Goal: Information Seeking & Learning: Compare options

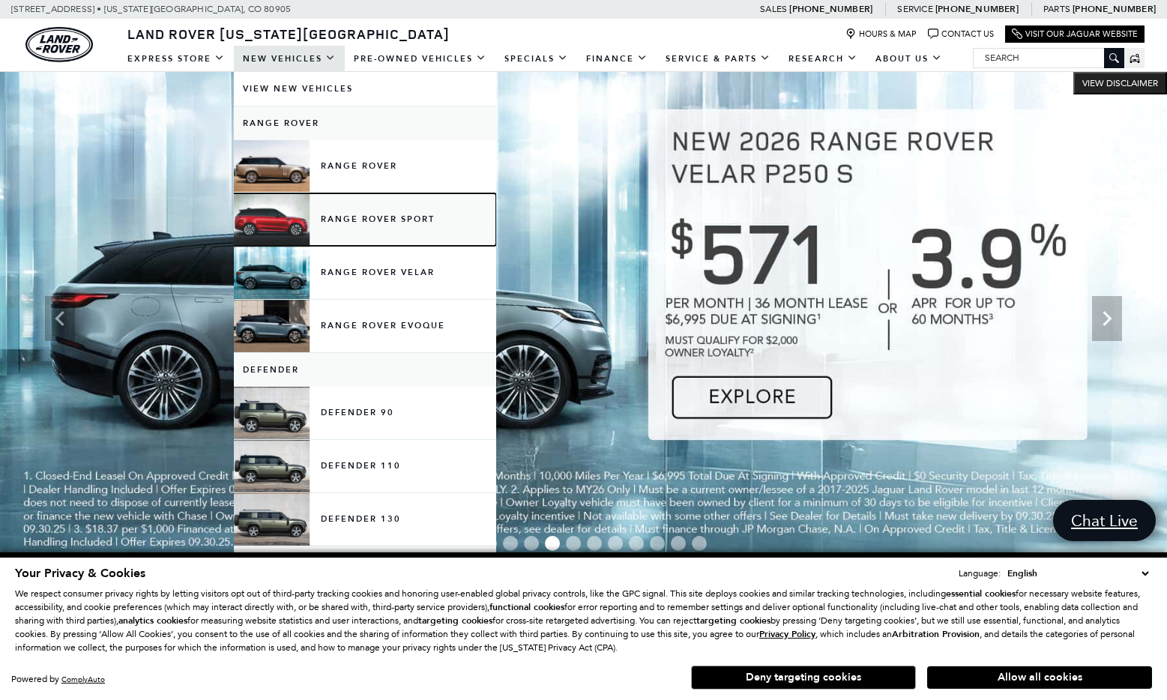
click at [379, 214] on link "Range Rover Sport" at bounding box center [365, 219] width 262 height 52
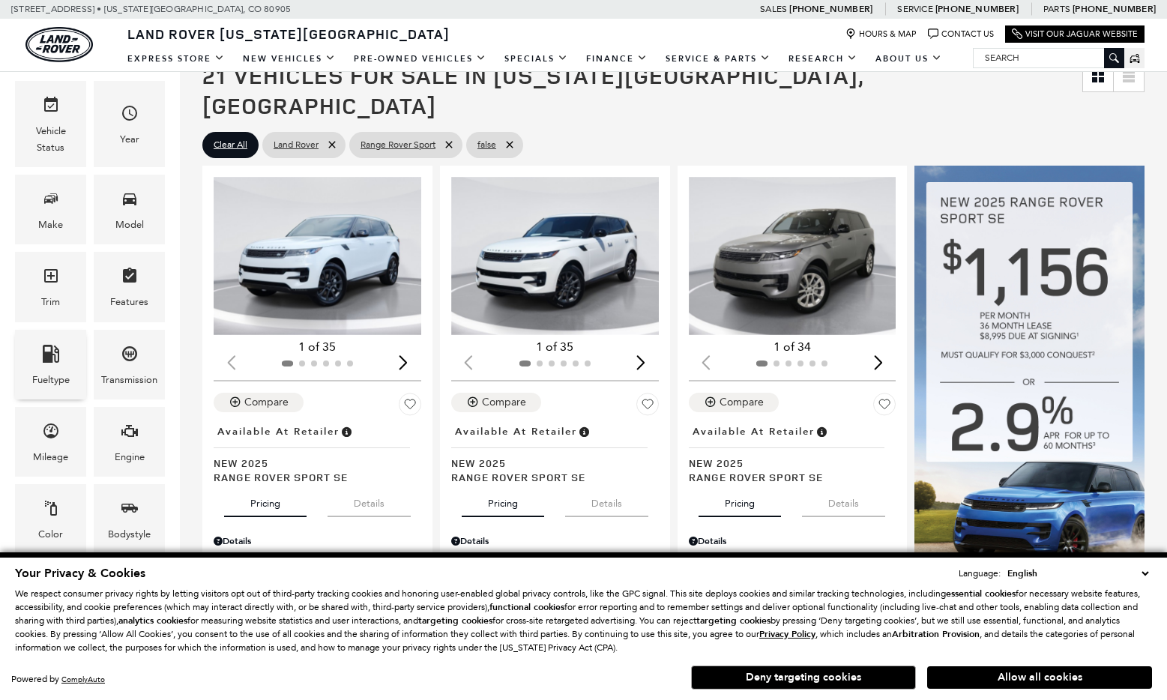
click at [52, 355] on icon "Fueltype" at bounding box center [51, 354] width 18 height 18
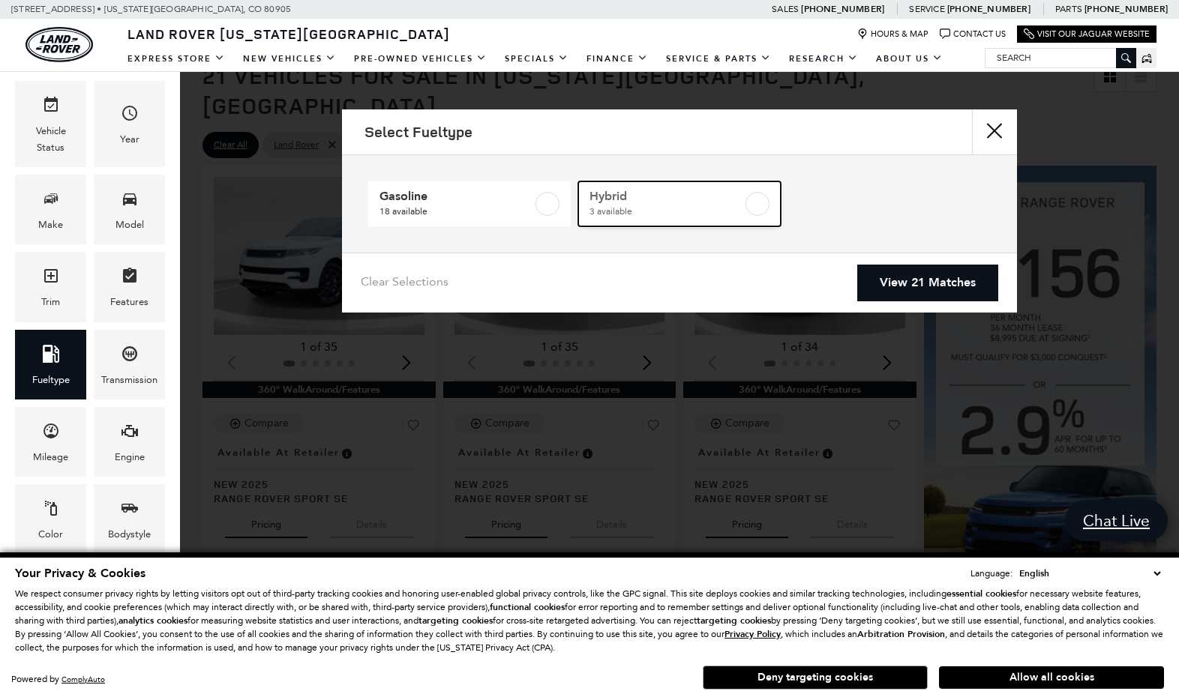
click at [758, 202] on label at bounding box center [757, 204] width 24 height 24
type input "$103,254"
type input "$114,344"
checkbox input "true"
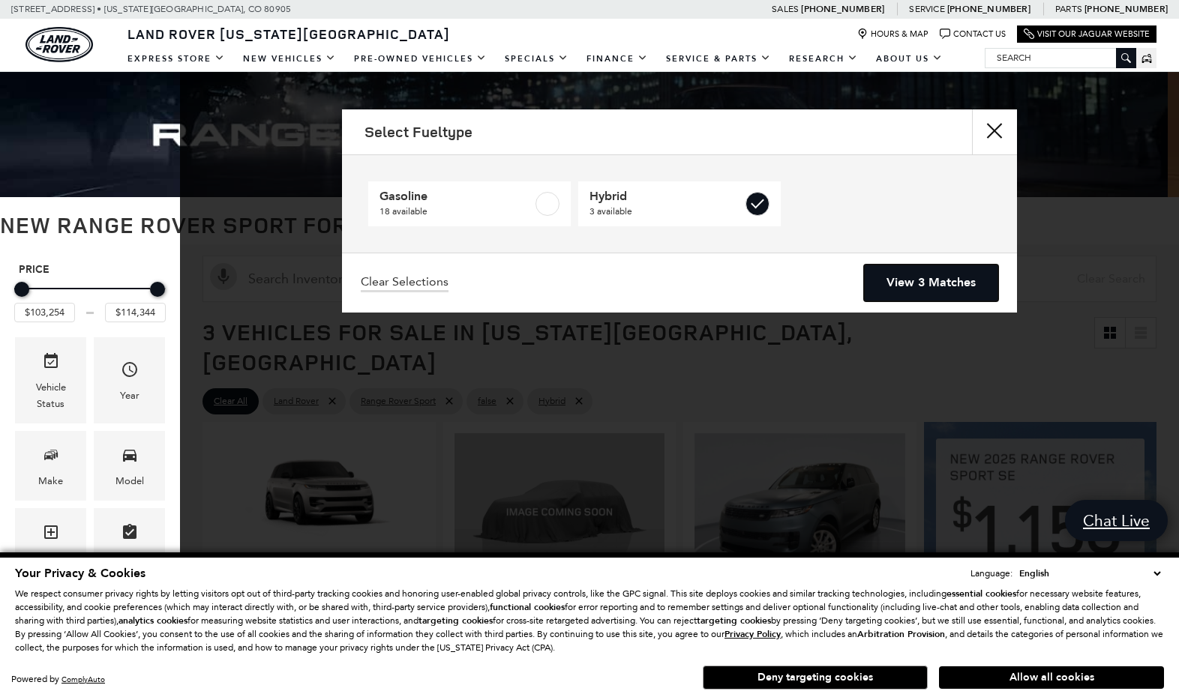
click at [911, 276] on link "View 3 Matches" at bounding box center [931, 283] width 134 height 37
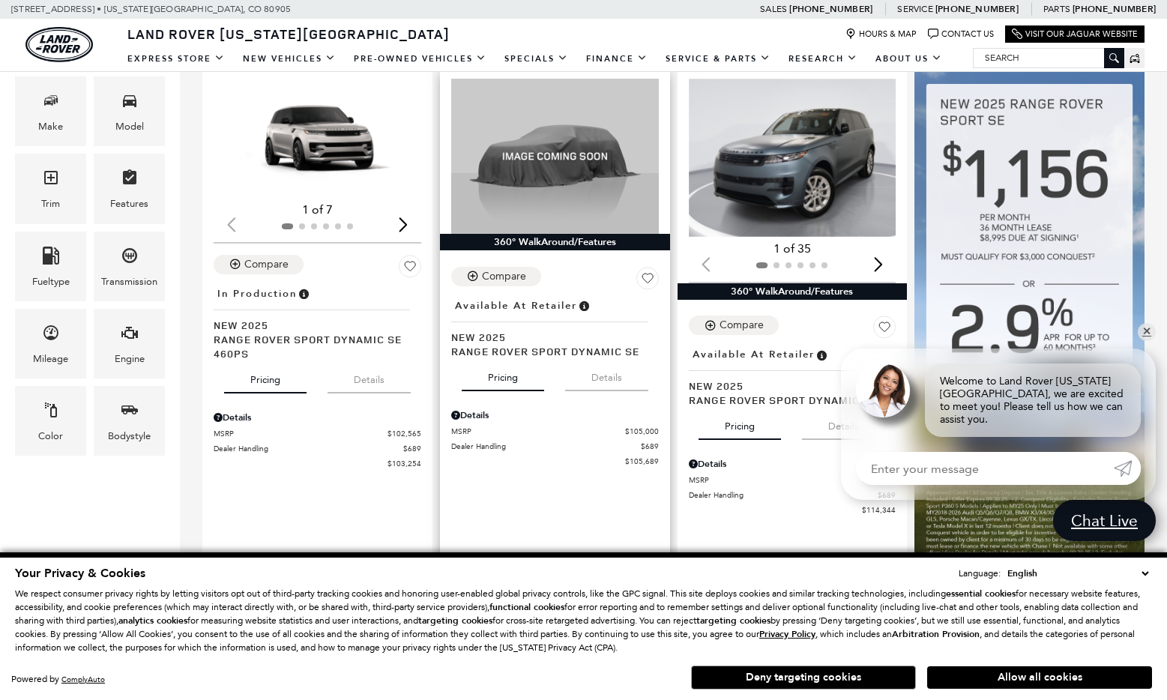
scroll to position [361, 0]
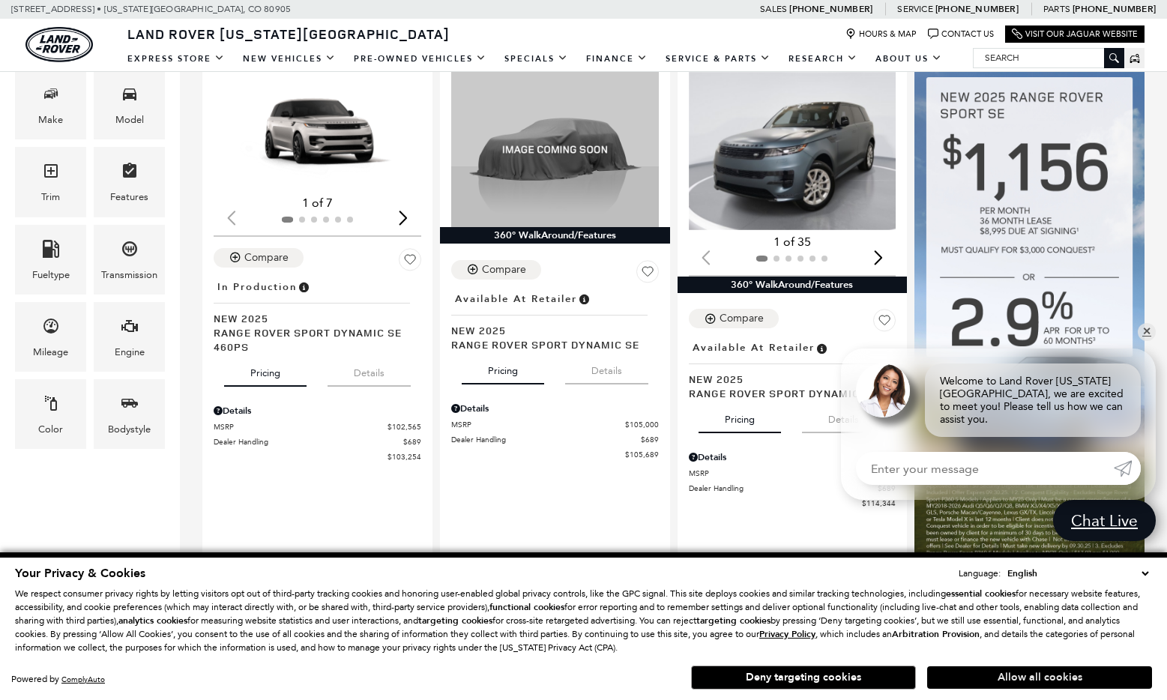
click at [1030, 679] on button "Allow all cookies" at bounding box center [1039, 678] width 225 height 22
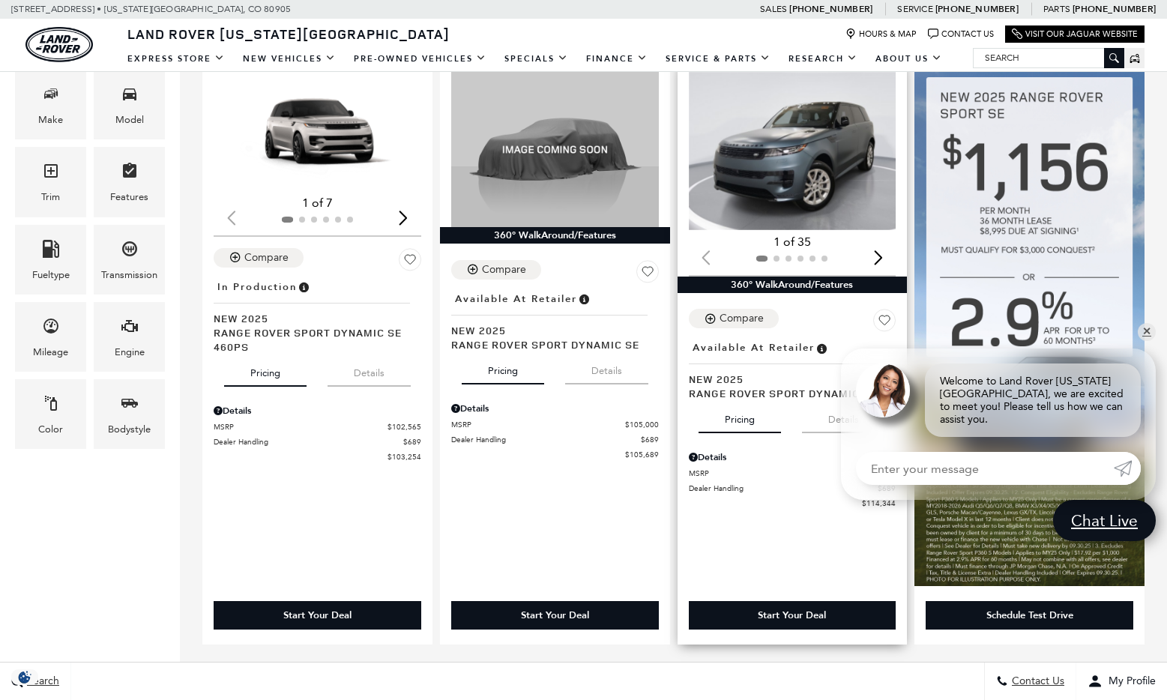
scroll to position [0, 0]
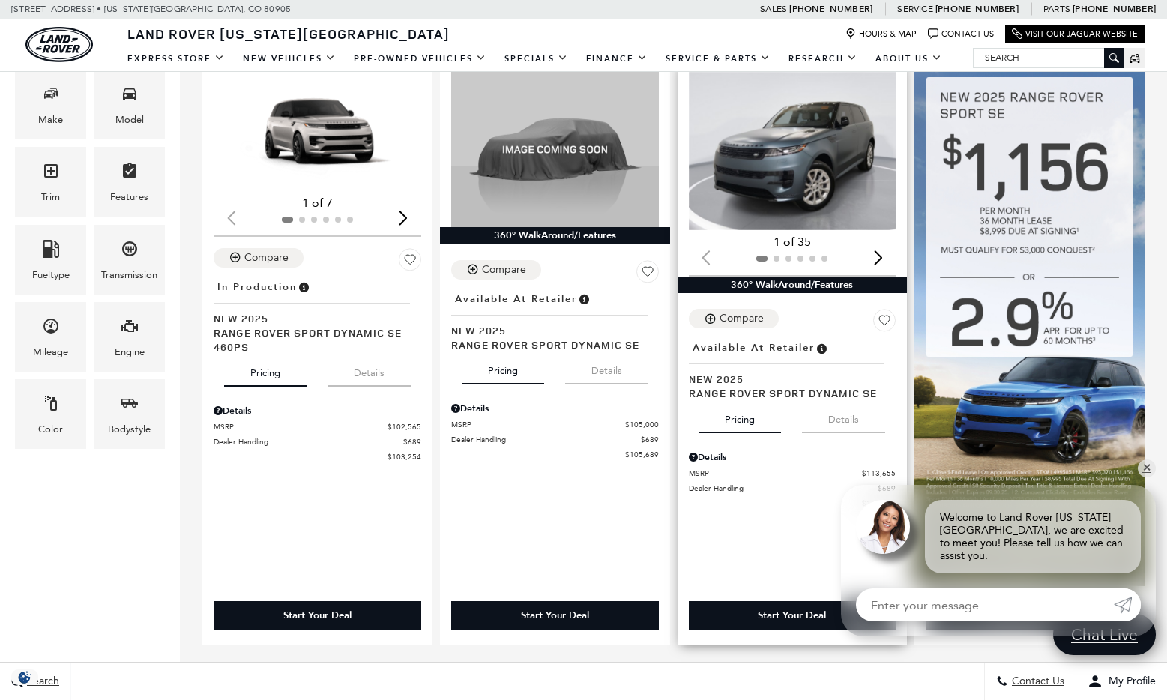
click at [787, 190] on img "1 / 2" at bounding box center [794, 151] width 211 height 158
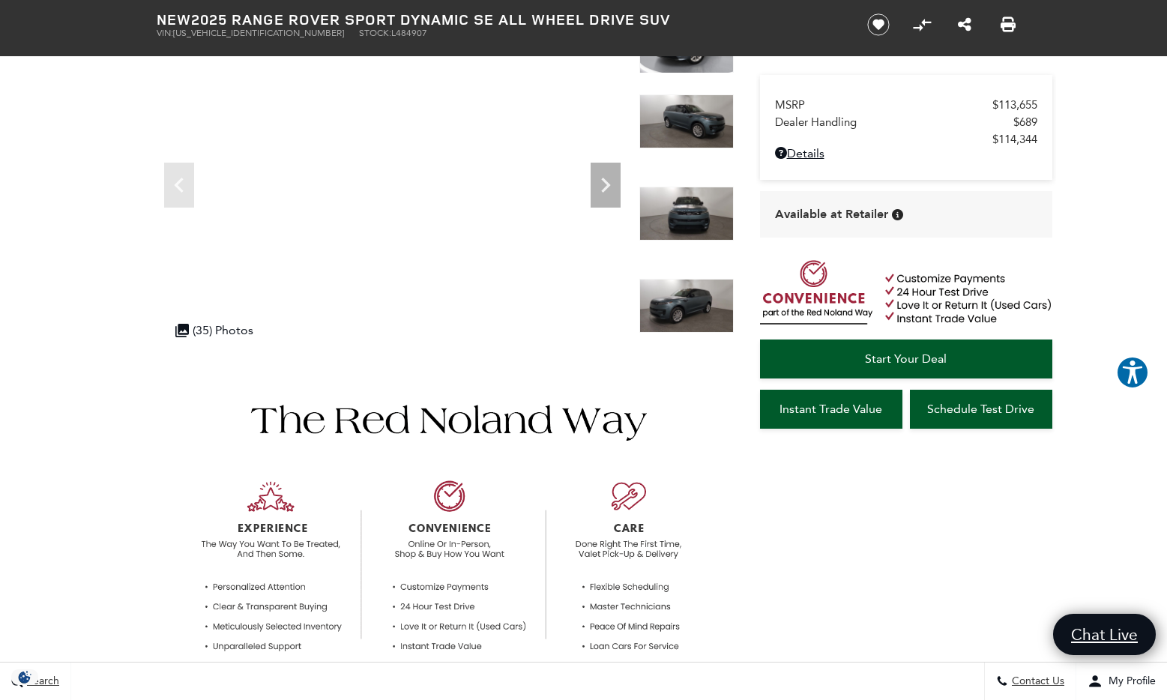
scroll to position [40, 0]
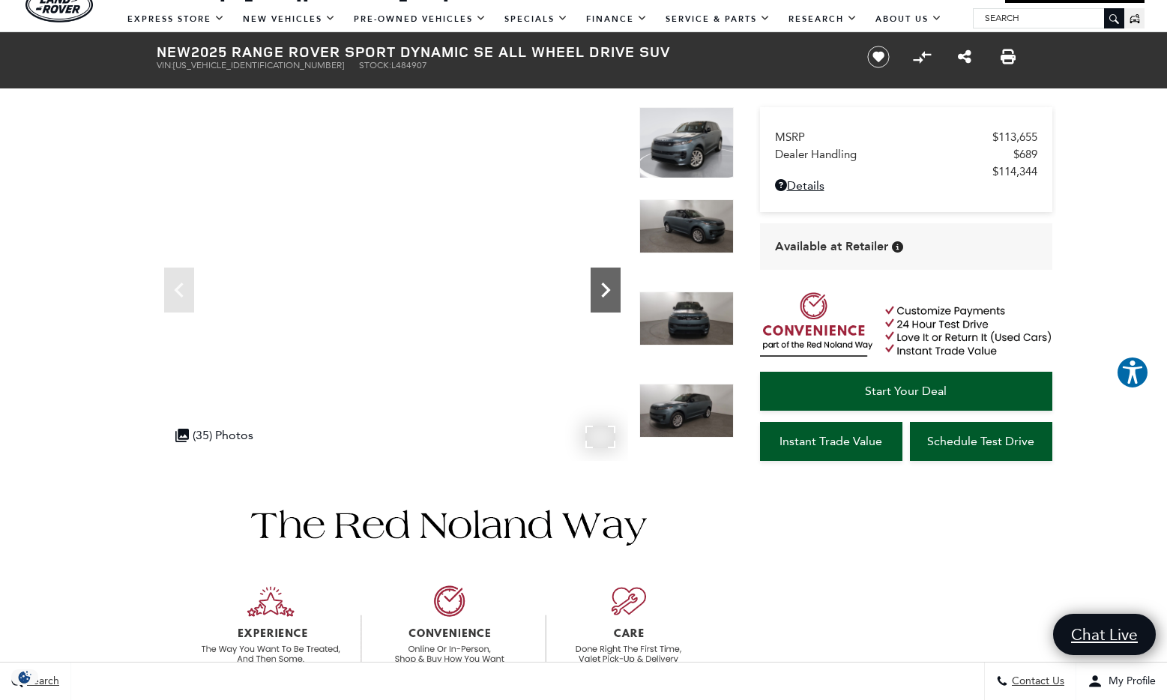
click at [607, 289] on icon "Next" at bounding box center [605, 290] width 9 height 15
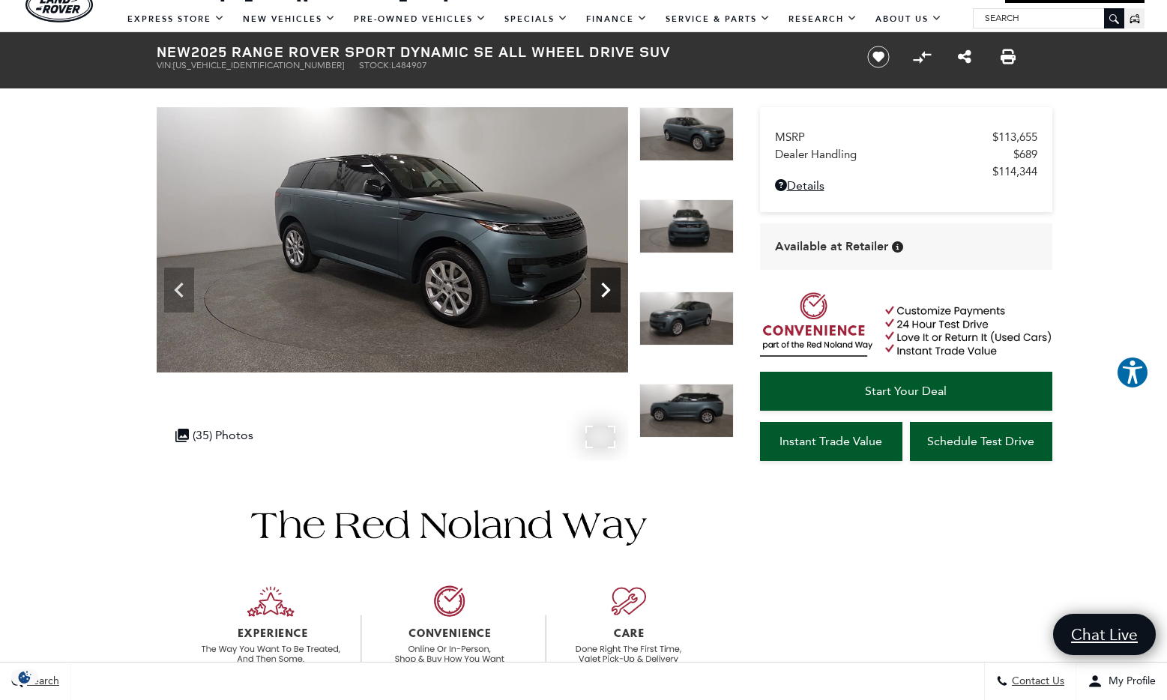
click at [616, 286] on icon "Next" at bounding box center [606, 290] width 30 height 30
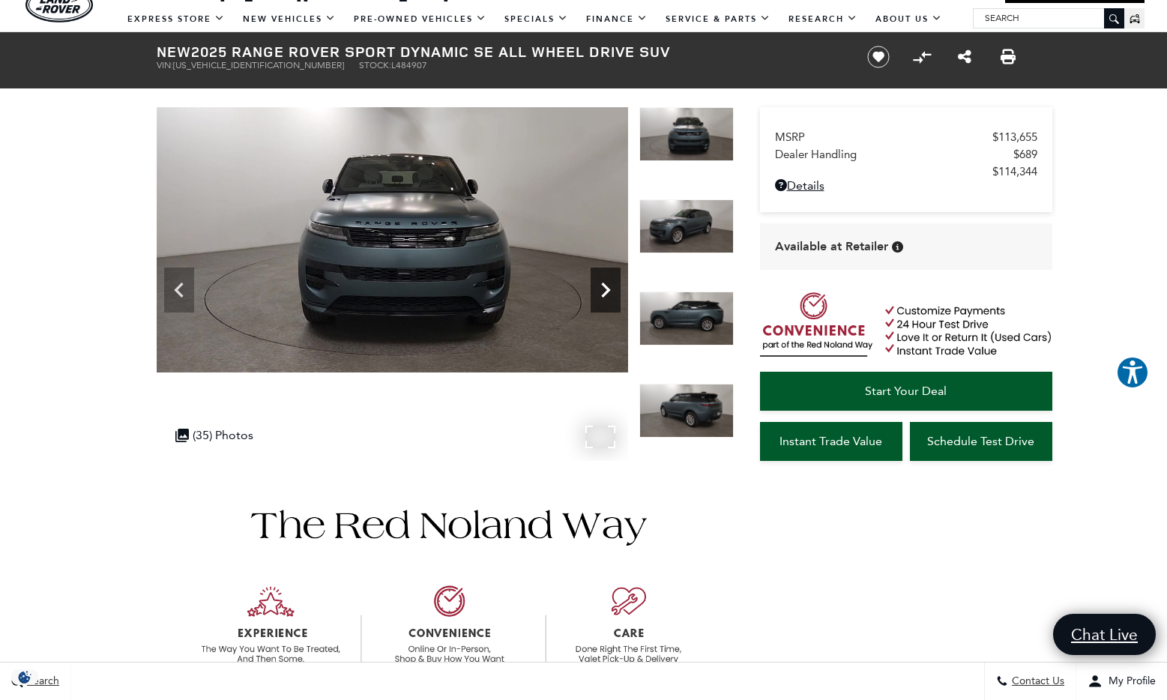
click at [616, 286] on icon "Next" at bounding box center [606, 290] width 30 height 30
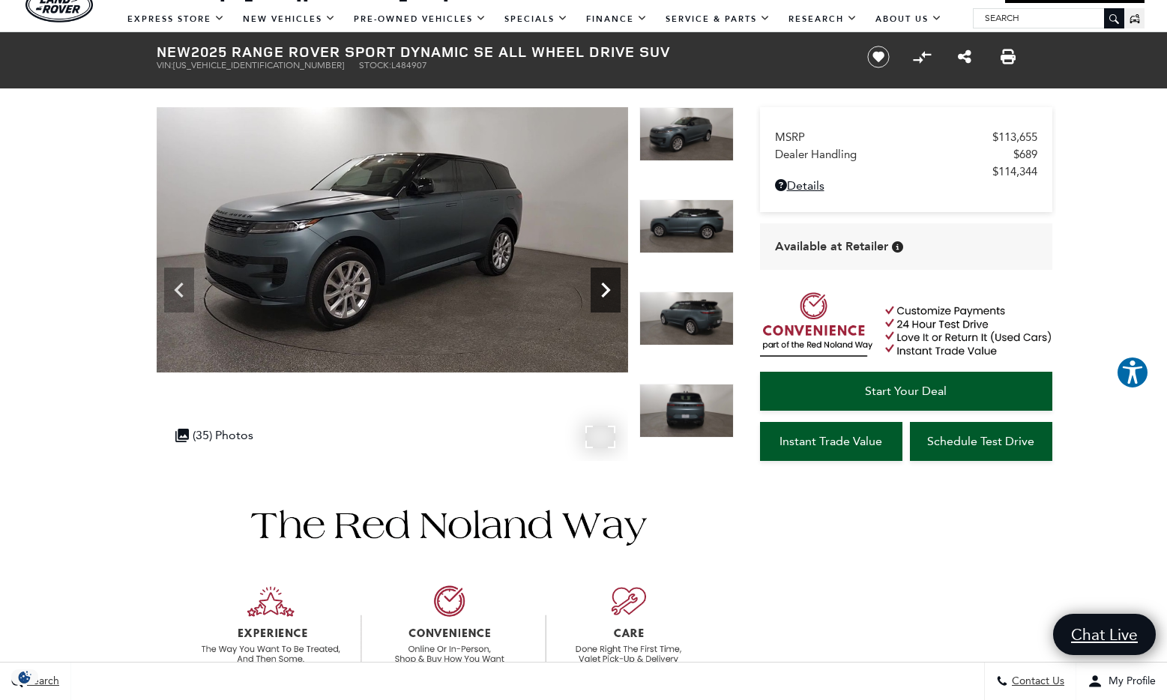
click at [616, 286] on icon "Next" at bounding box center [606, 290] width 30 height 30
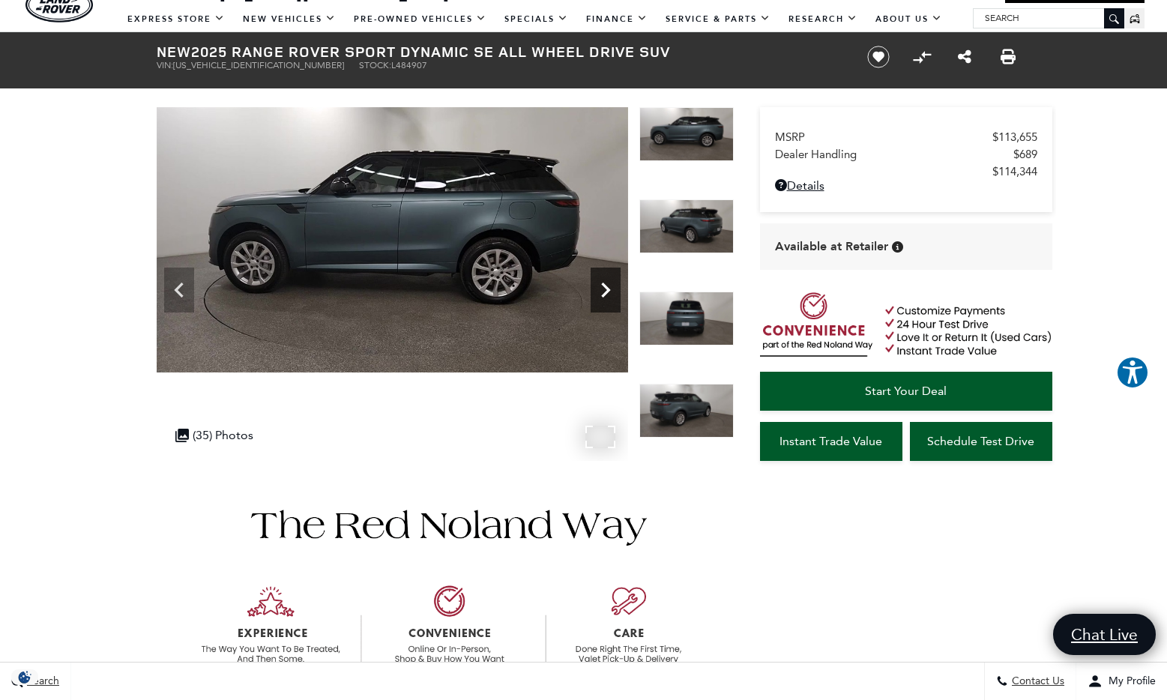
click at [616, 286] on icon "Next" at bounding box center [606, 290] width 30 height 30
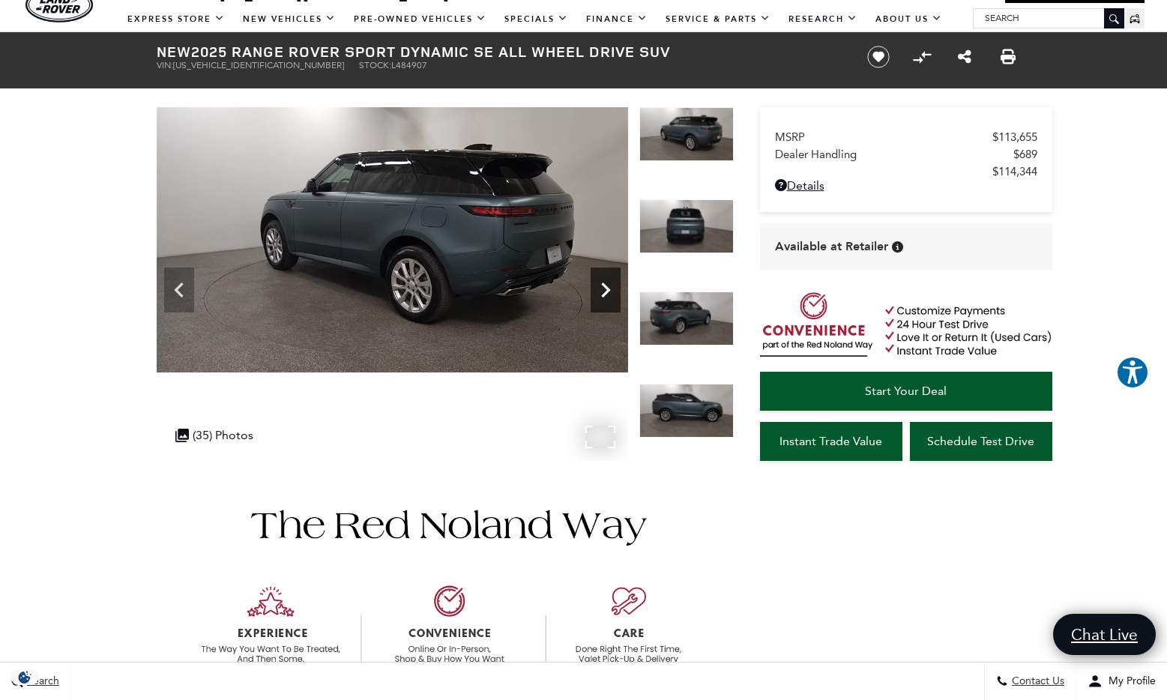
click at [616, 286] on icon "Next" at bounding box center [606, 290] width 30 height 30
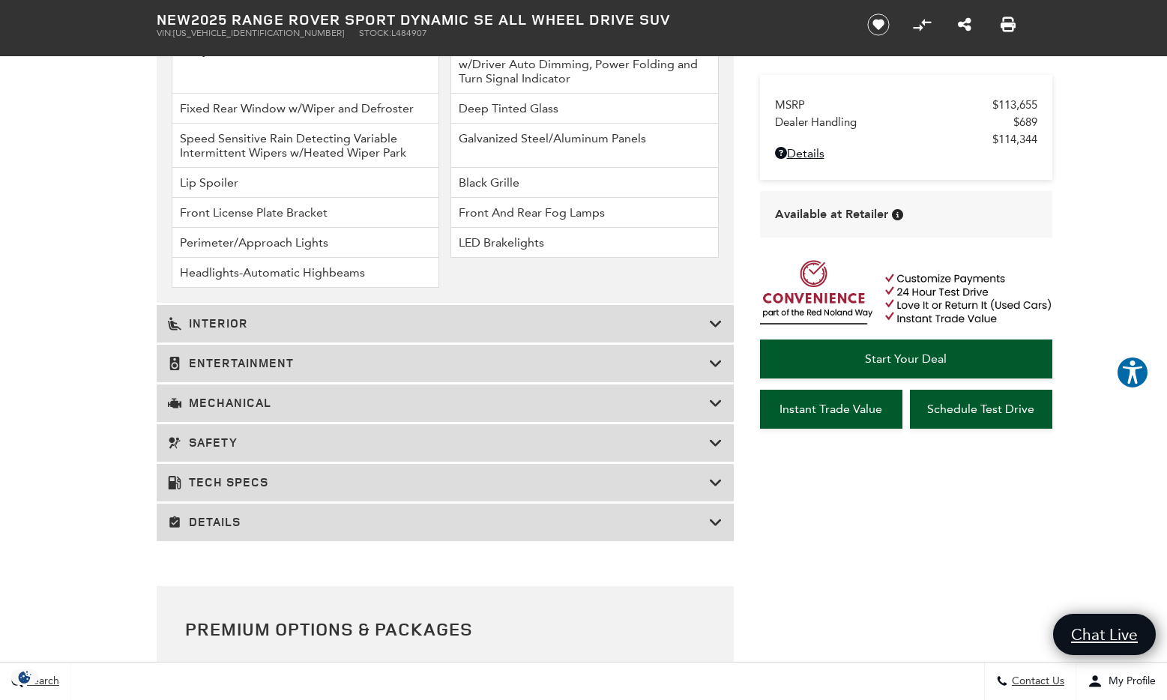
scroll to position [2180, 0]
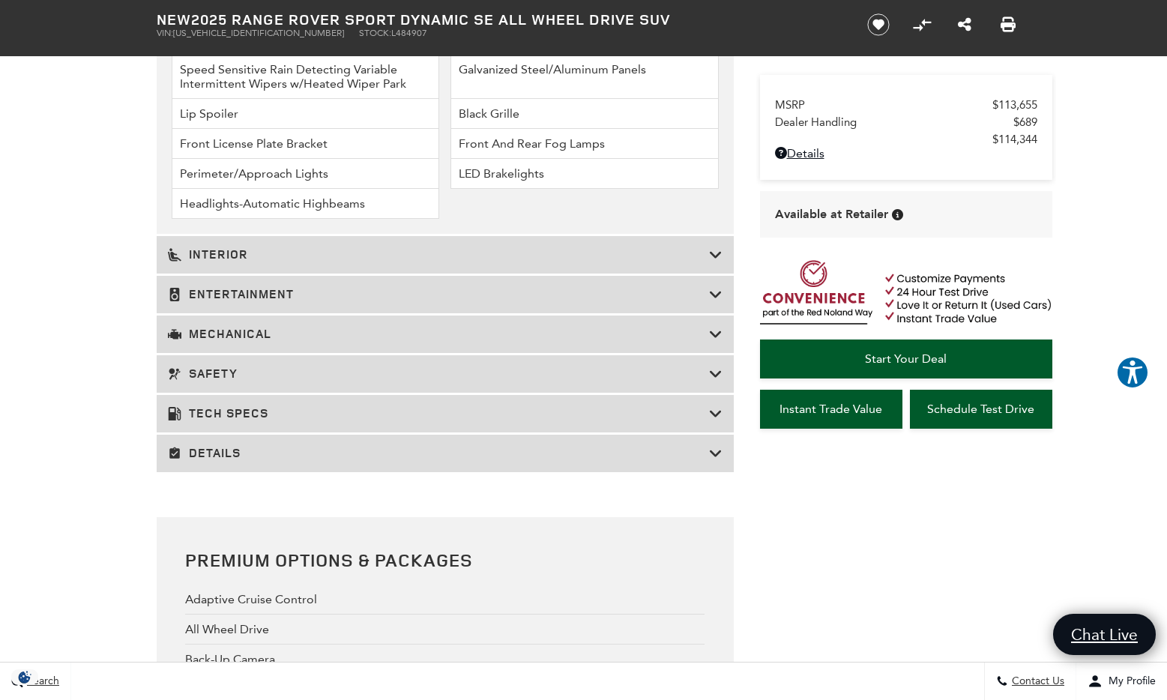
click at [716, 446] on icon at bounding box center [715, 453] width 13 height 15
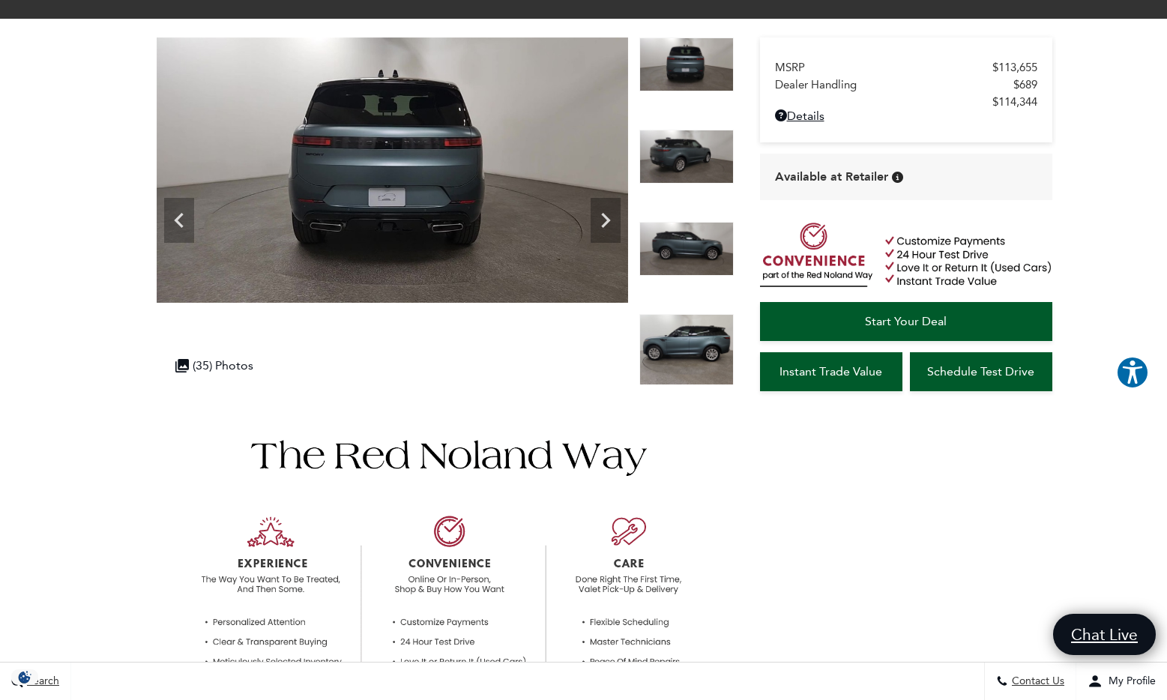
scroll to position [0, 0]
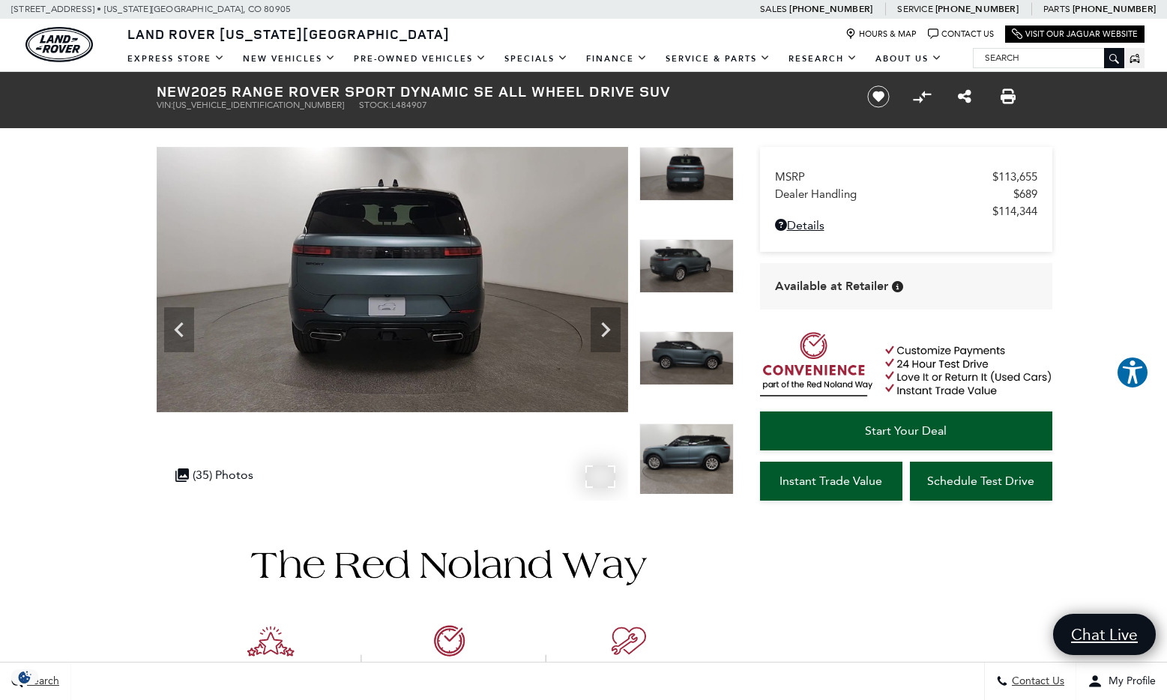
click at [495, 334] on img at bounding box center [393, 279] width 472 height 265
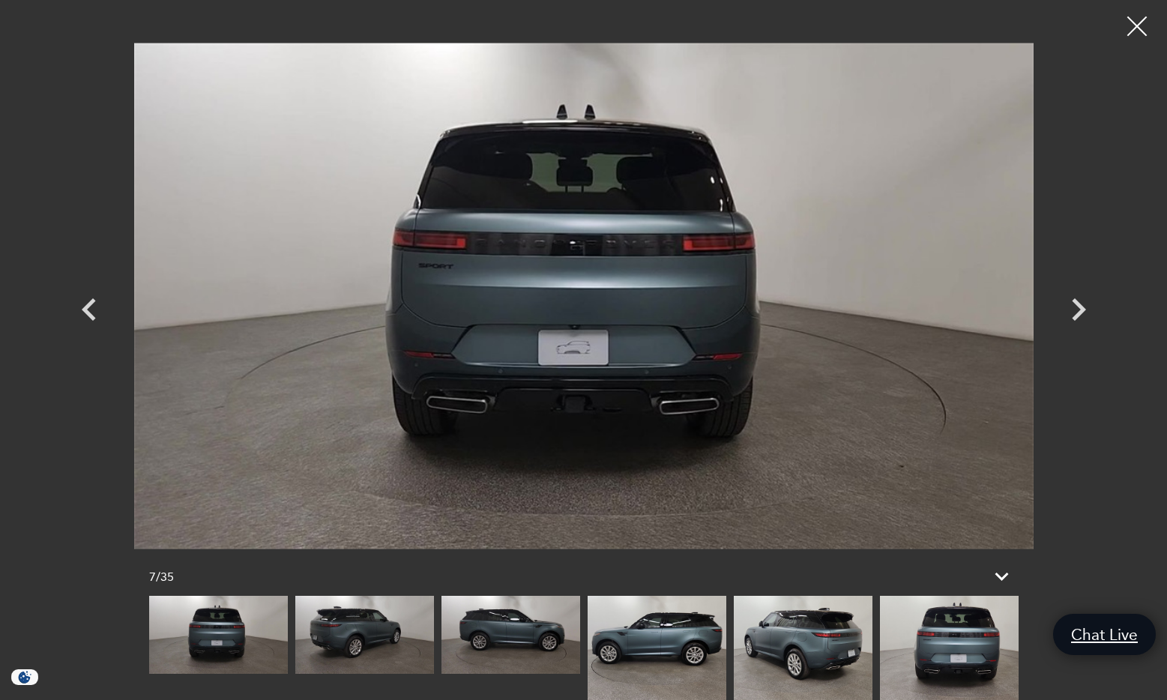
click at [1131, 21] on div at bounding box center [1138, 27] width 40 height 40
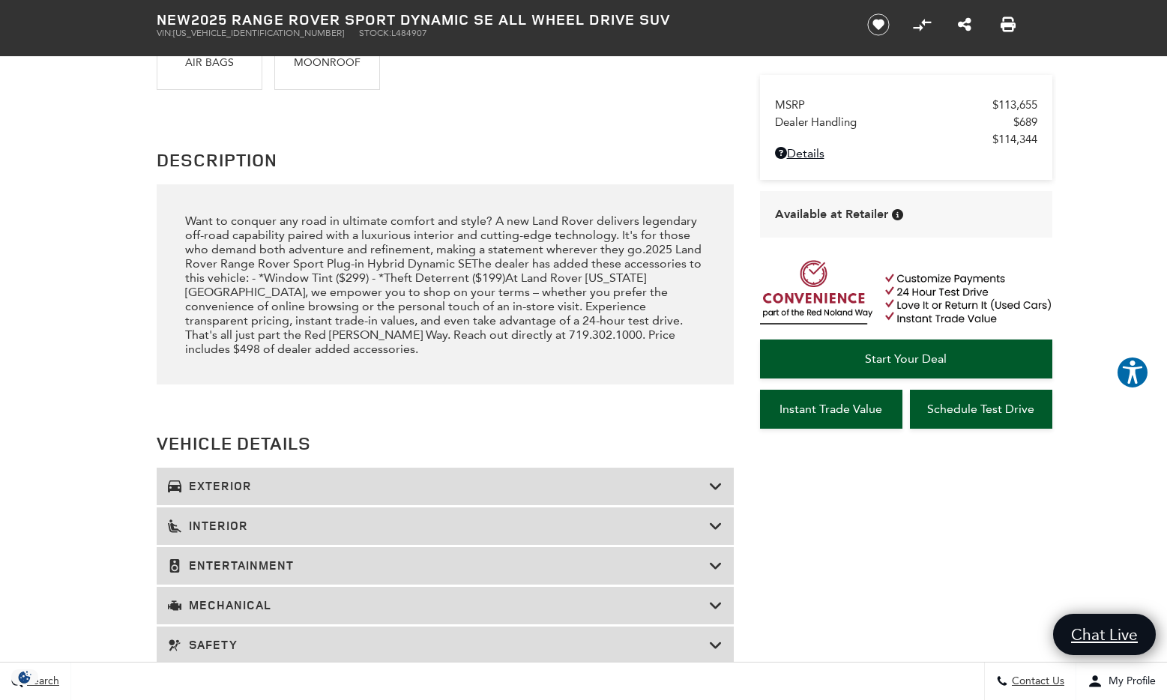
scroll to position [1751, 0]
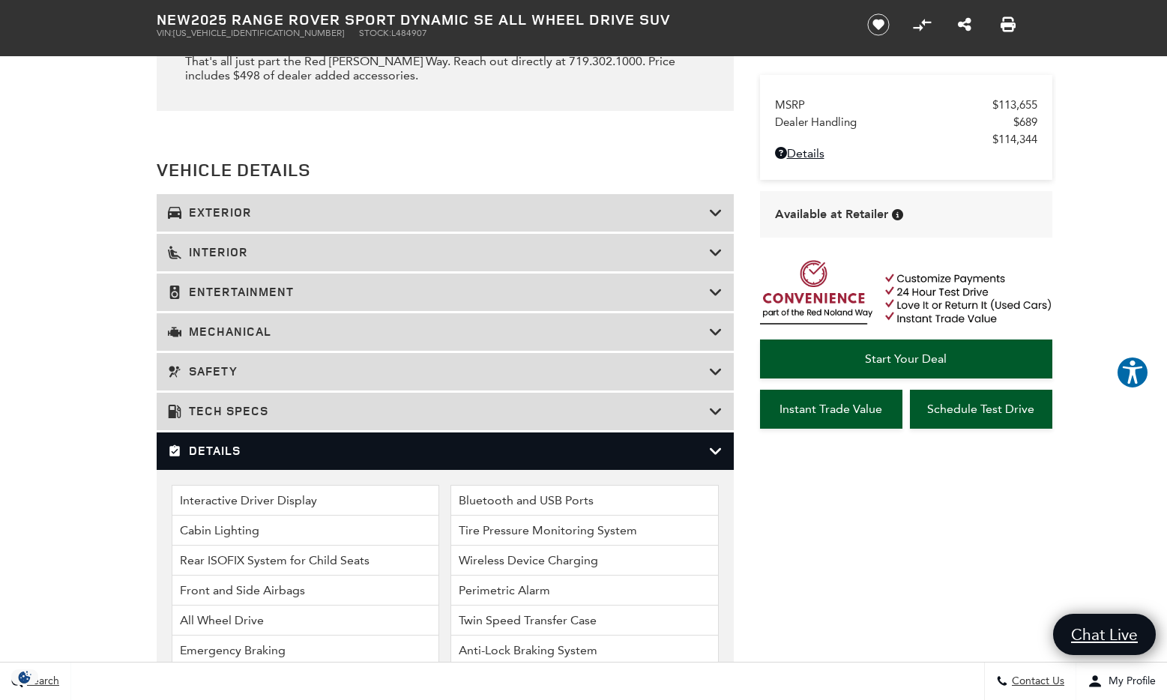
click at [708, 205] on h3 "Exterior" at bounding box center [438, 212] width 541 height 15
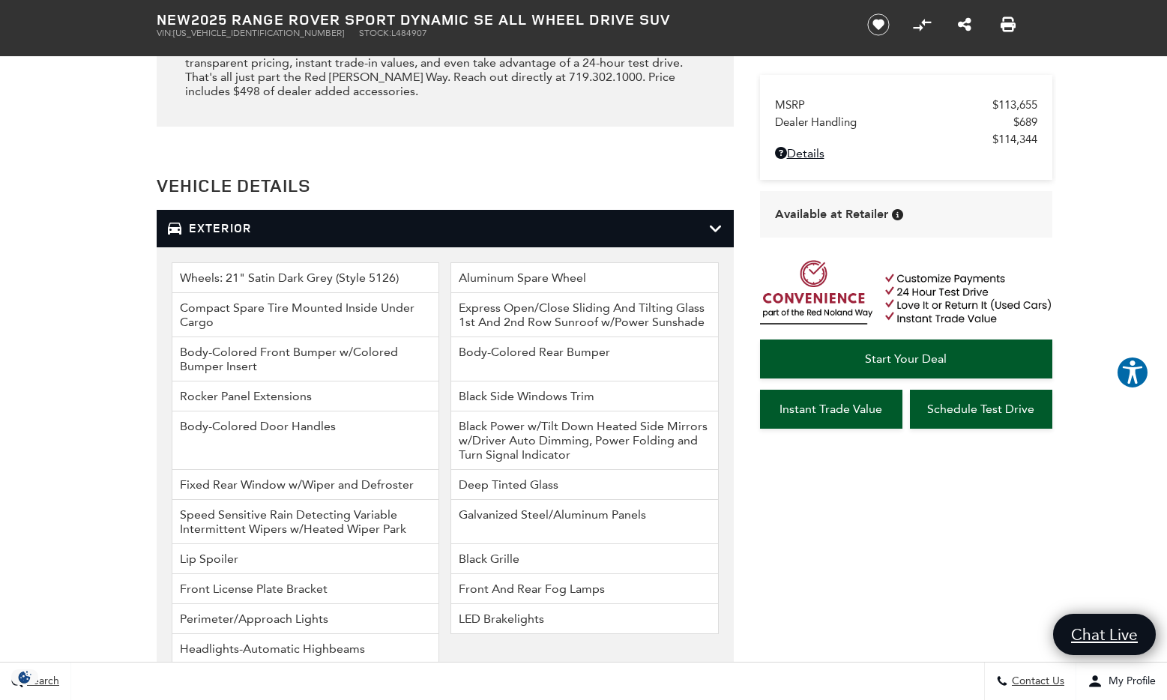
scroll to position [1727, 0]
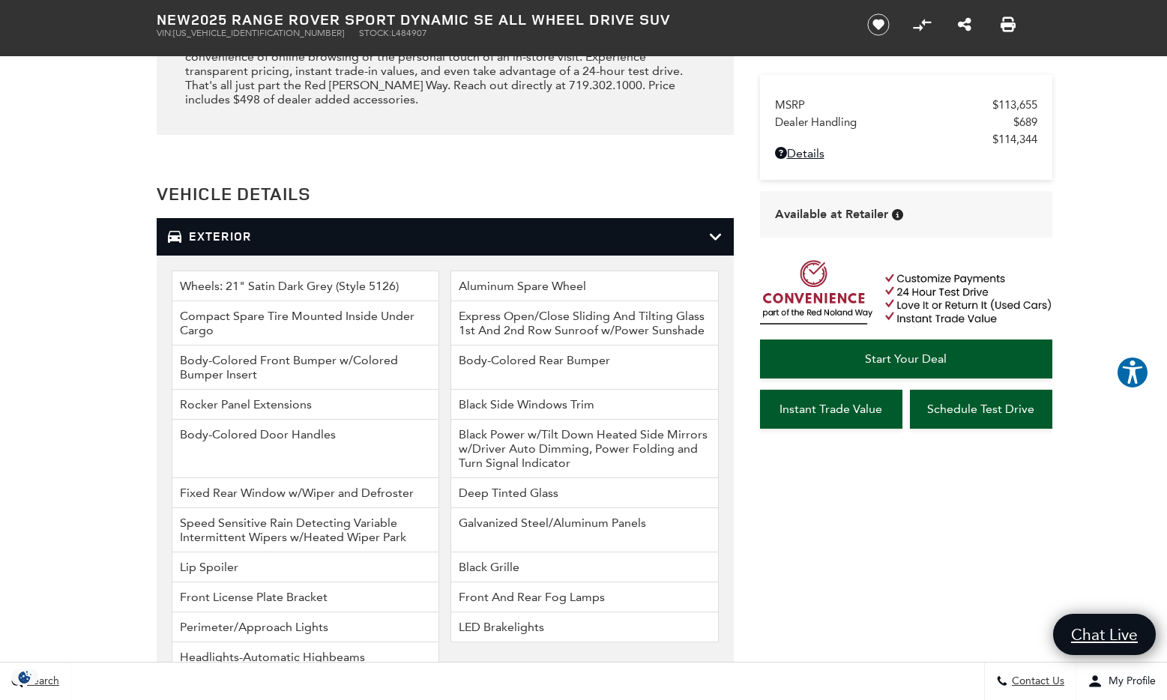
click at [717, 229] on icon at bounding box center [715, 236] width 13 height 15
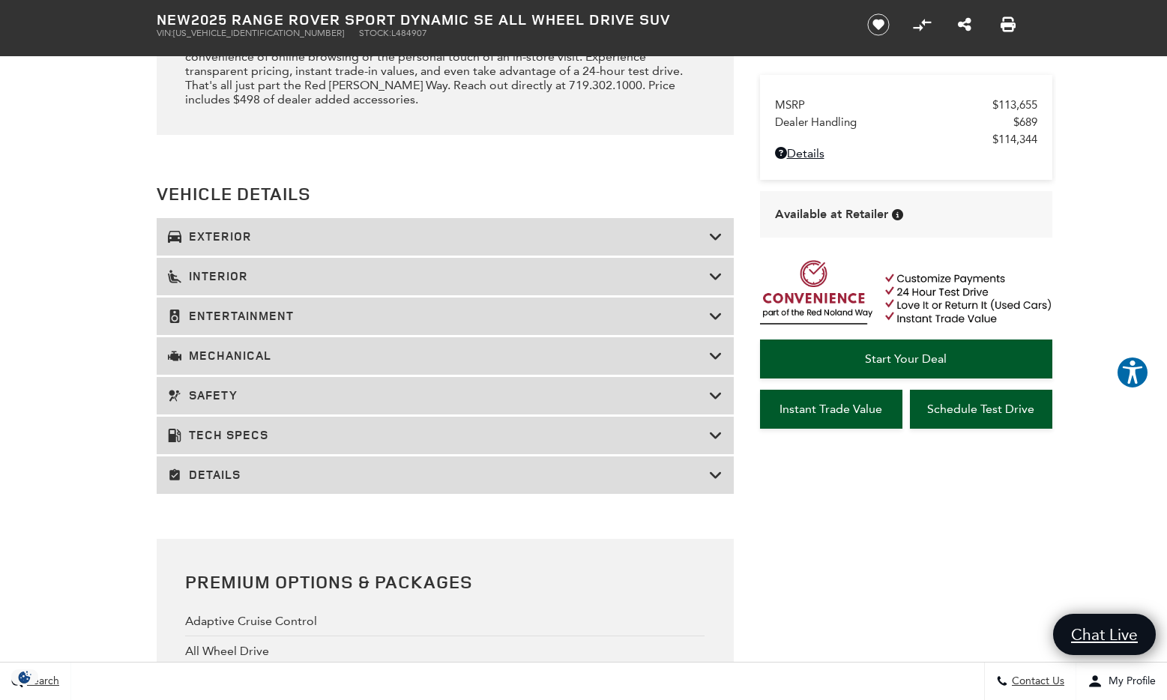
click at [710, 269] on icon at bounding box center [715, 276] width 13 height 15
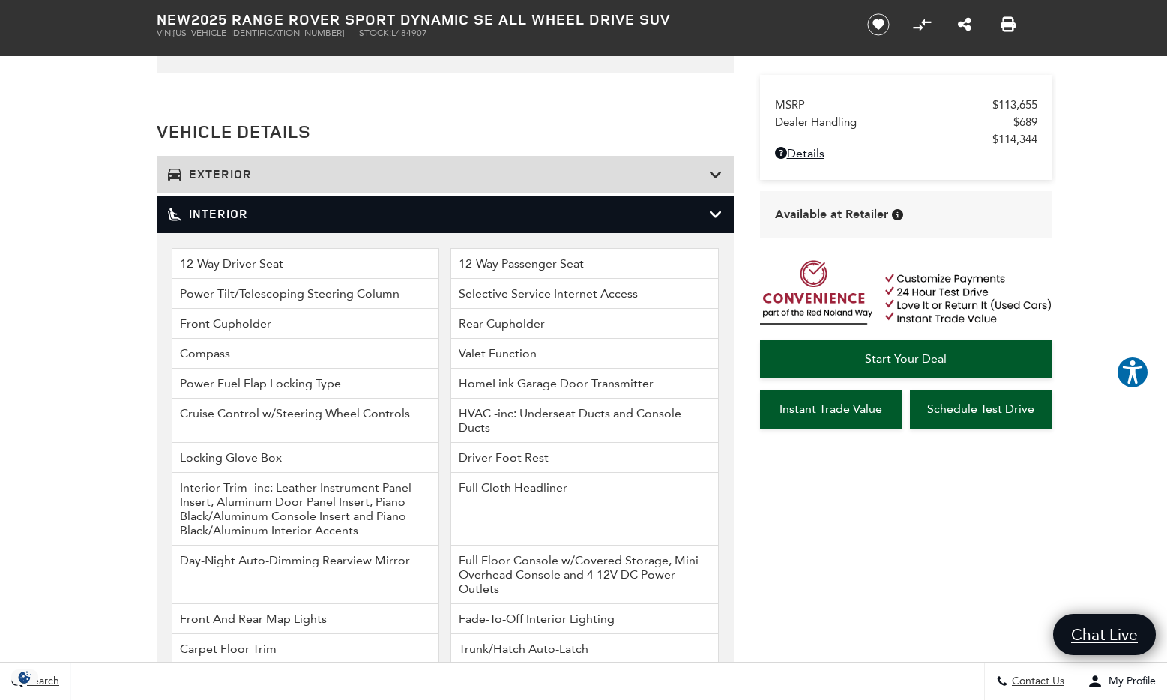
scroll to position [1729, 0]
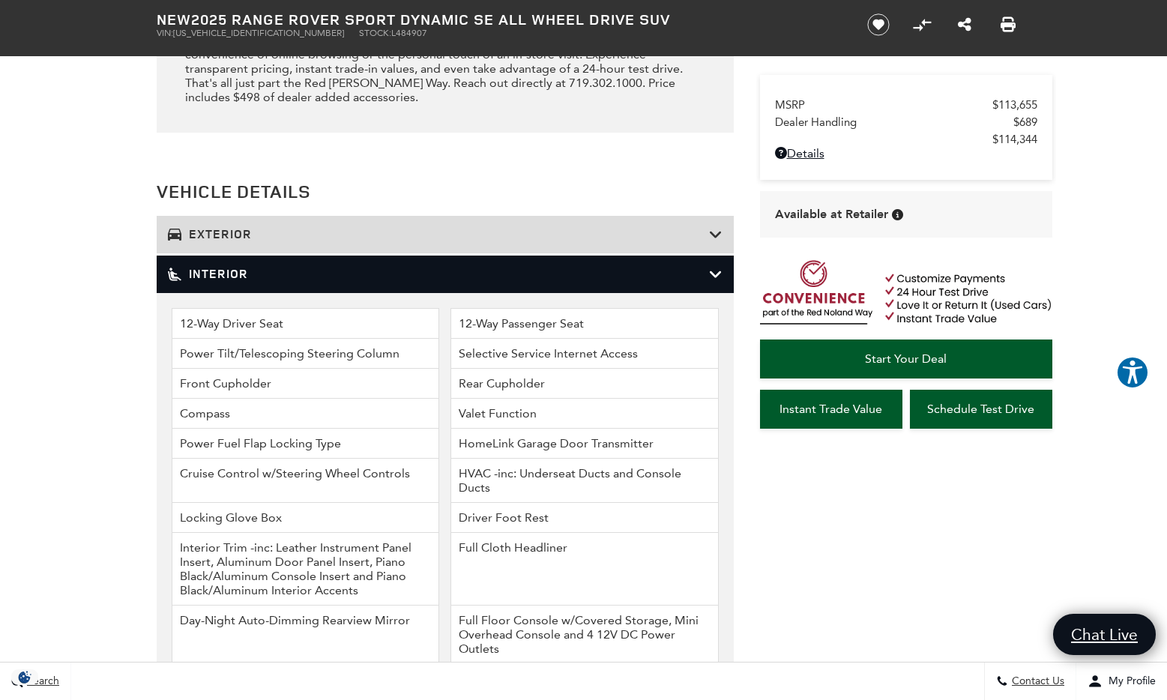
click at [712, 267] on icon at bounding box center [715, 274] width 13 height 15
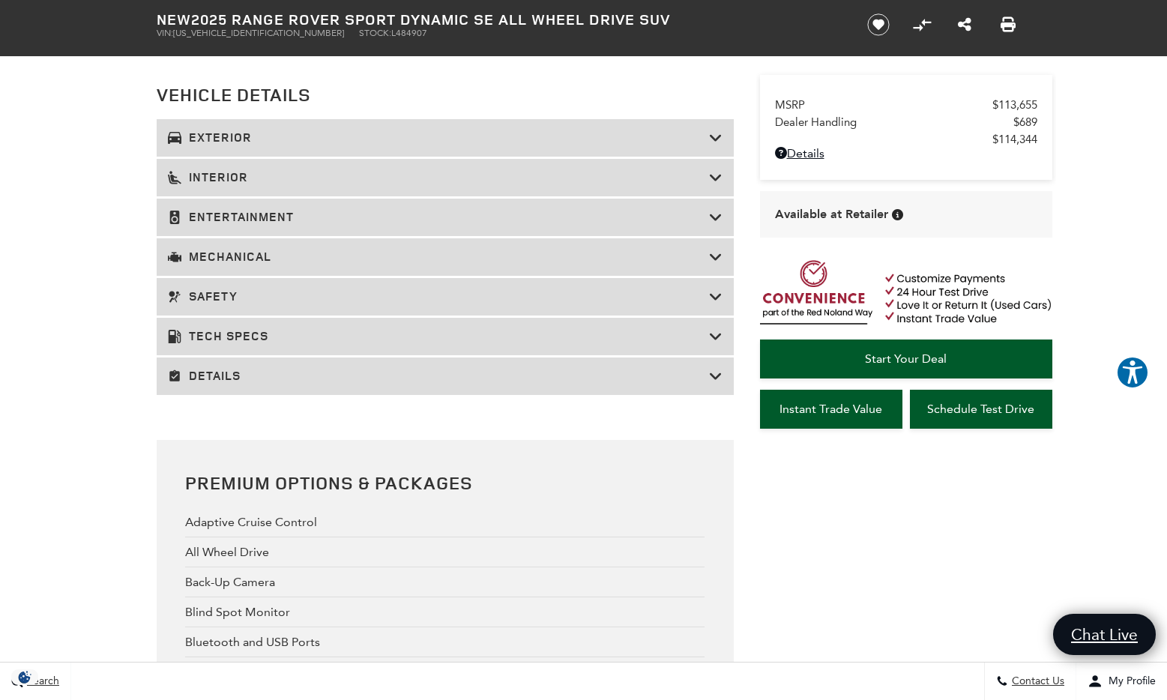
scroll to position [1826, 0]
click at [712, 289] on icon at bounding box center [715, 296] width 13 height 15
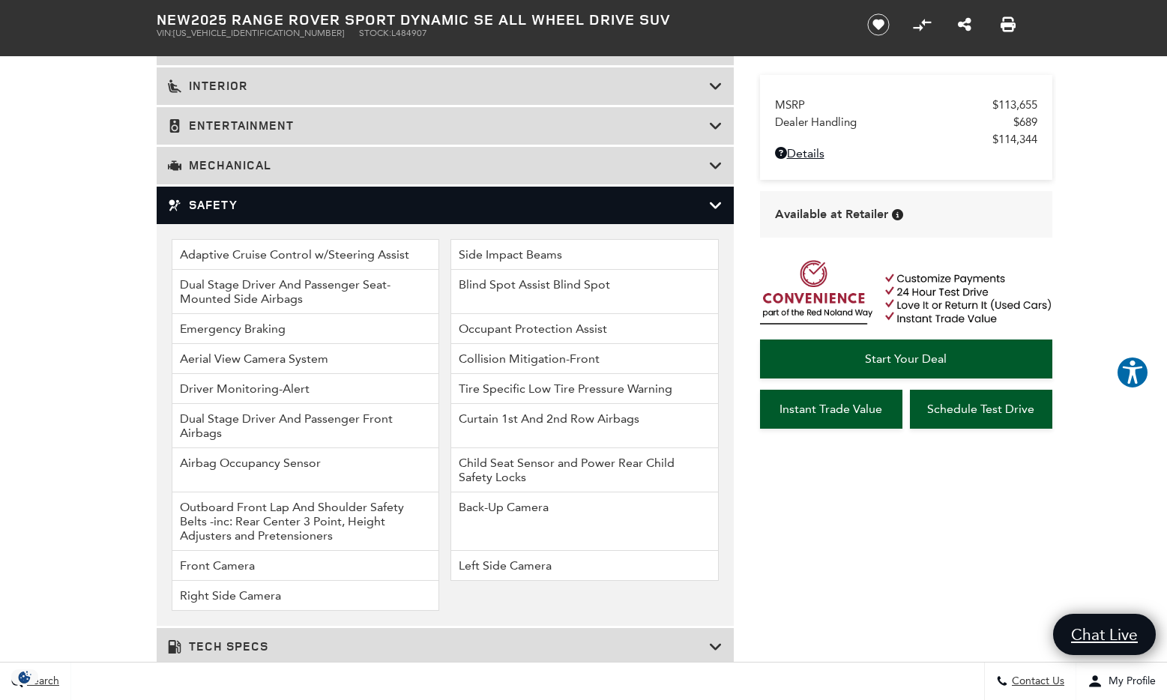
scroll to position [1924, 0]
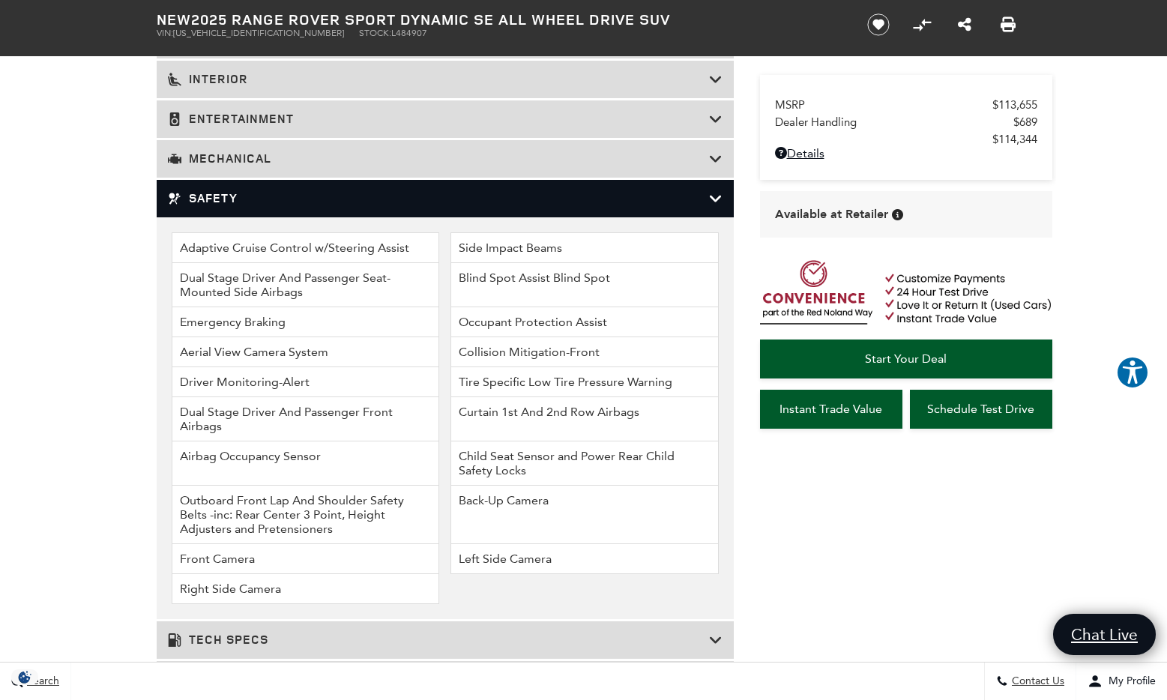
click at [745, 247] on div "Vehicle Details Exterior Wheels: 21" Satin Dark Grey (Style 5126) Aluminum Spar…" at bounding box center [584, 341] width 900 height 716
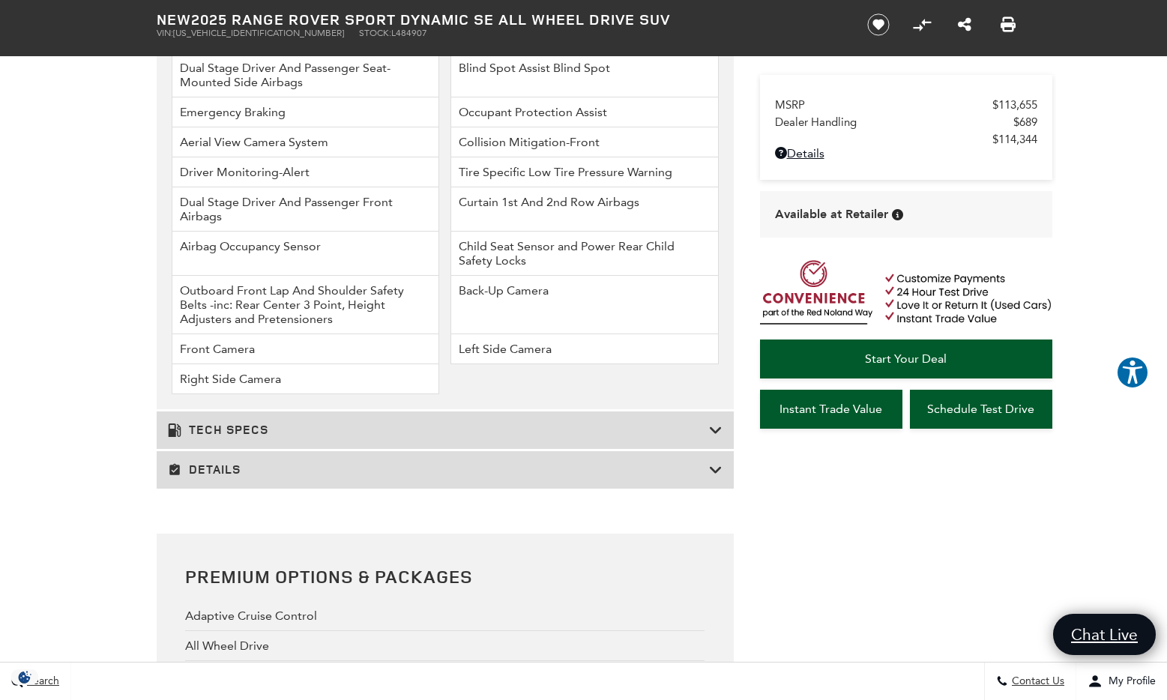
scroll to position [2144, 0]
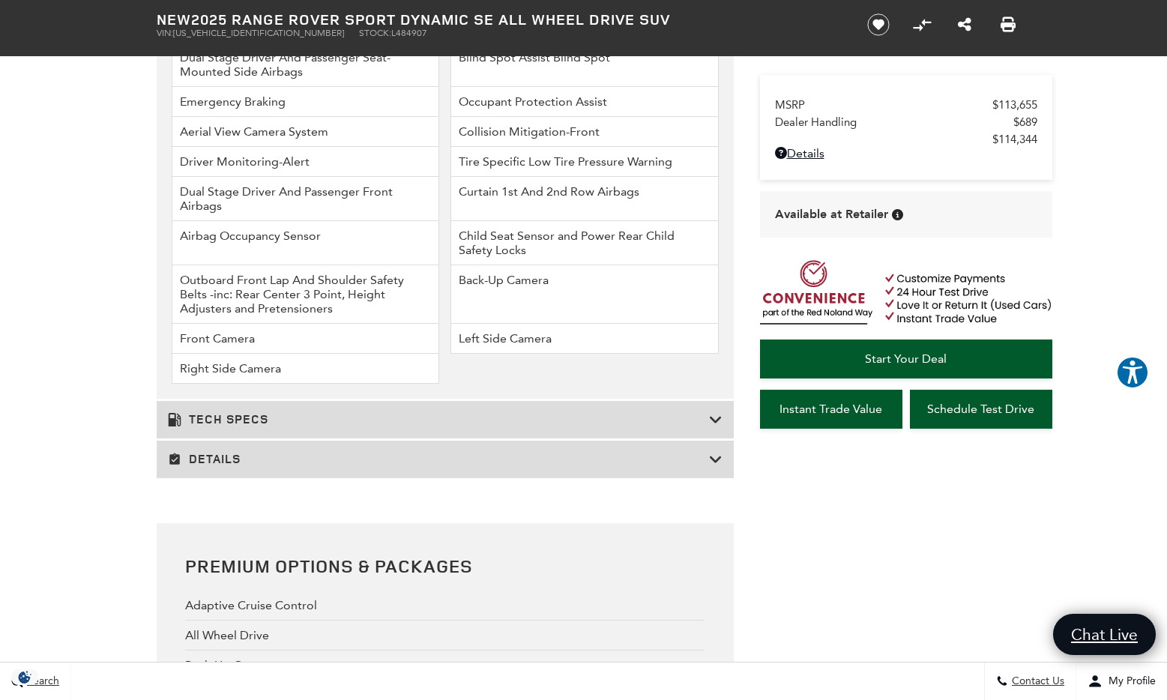
click at [715, 412] on icon at bounding box center [715, 419] width 13 height 15
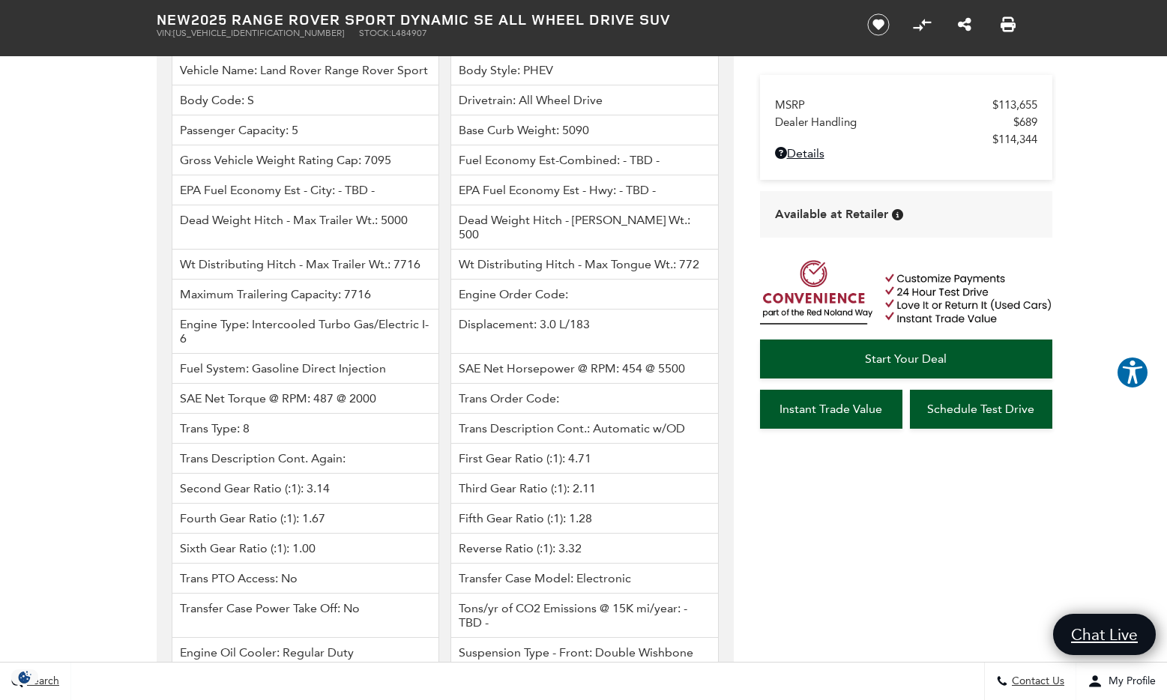
scroll to position [1834, 0]
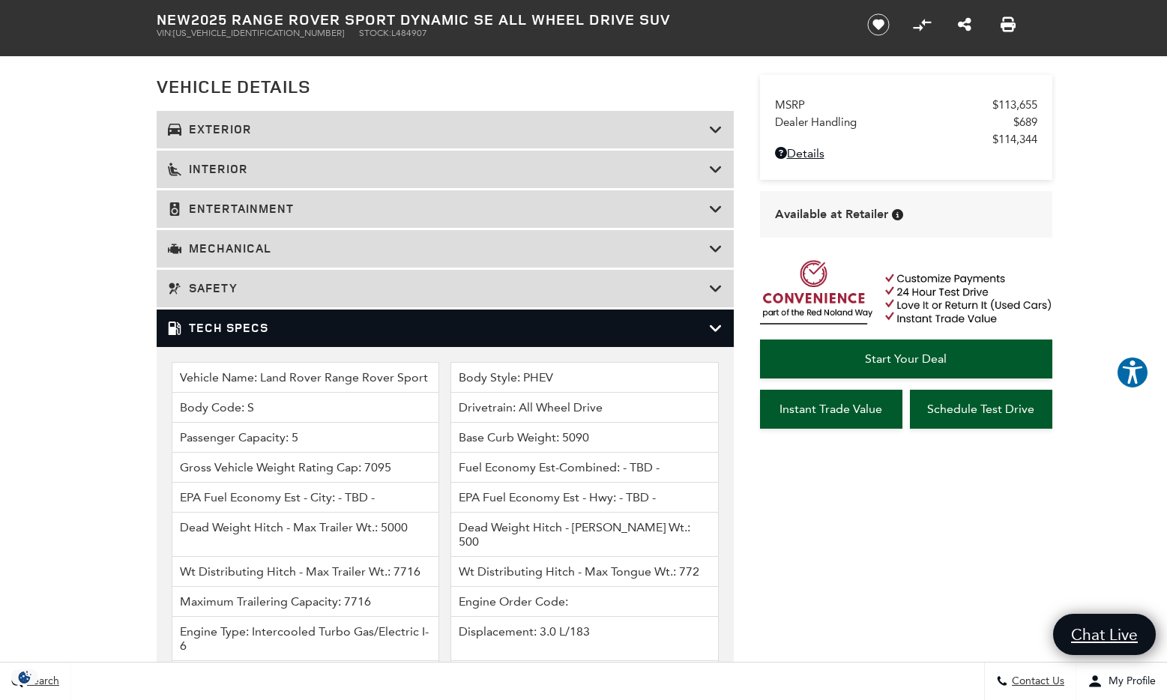
click at [718, 321] on icon at bounding box center [715, 328] width 13 height 15
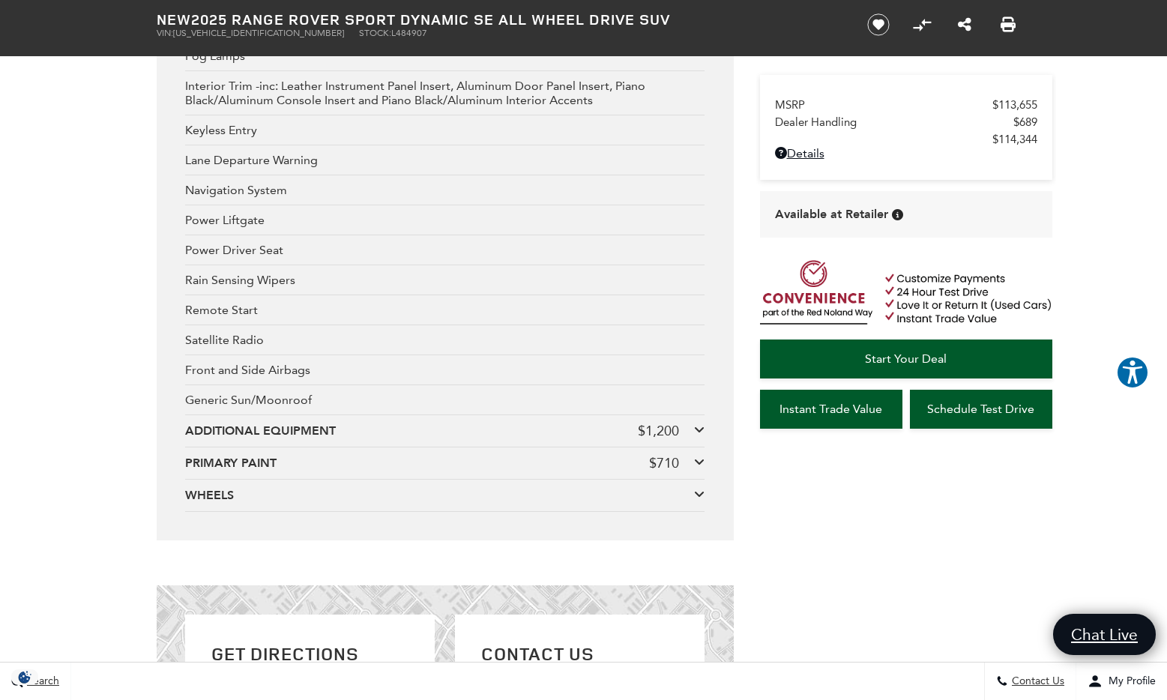
scroll to position [2446, 0]
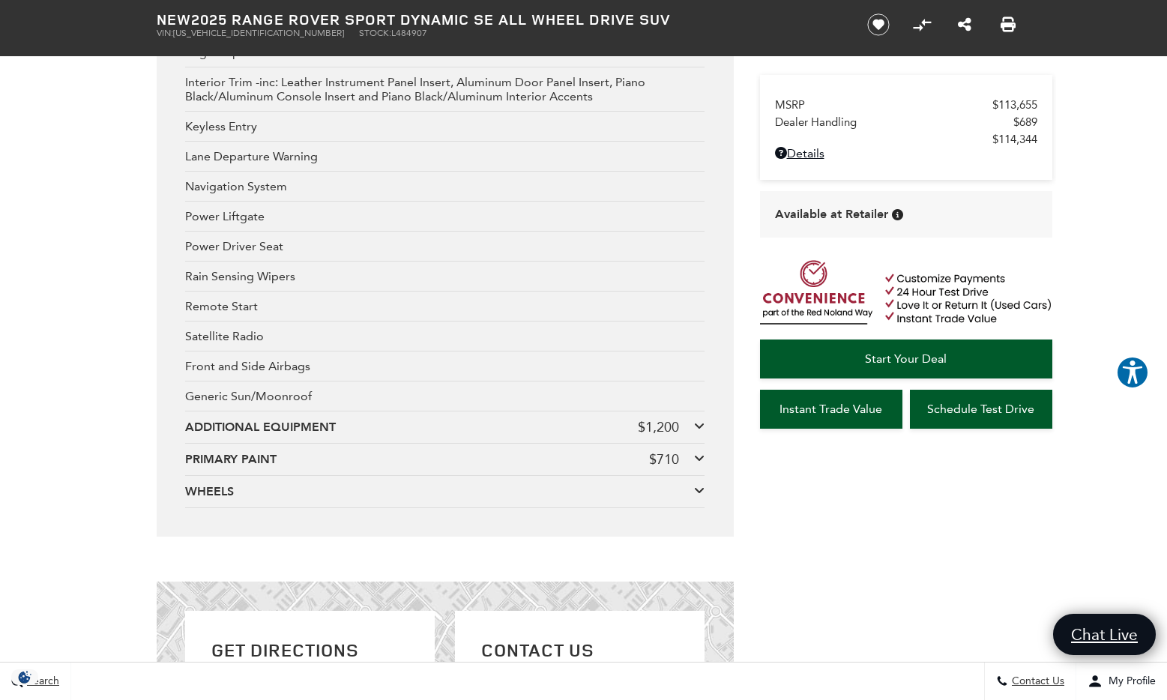
click at [700, 420] on icon at bounding box center [699, 426] width 10 height 12
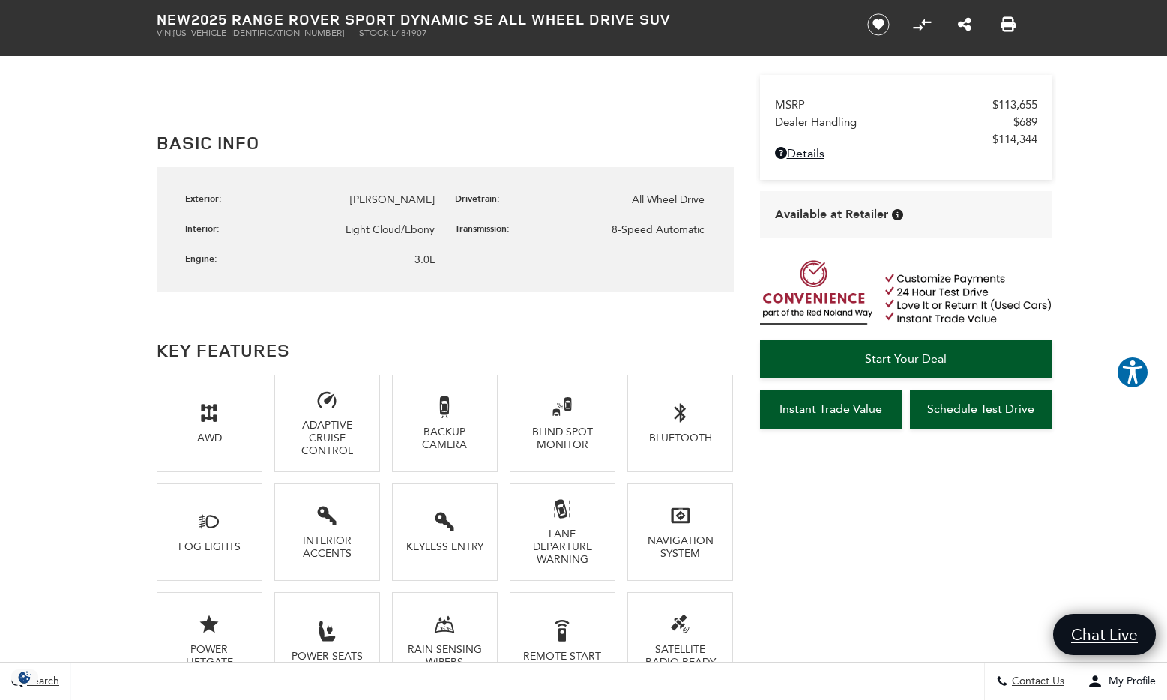
scroll to position [684, 0]
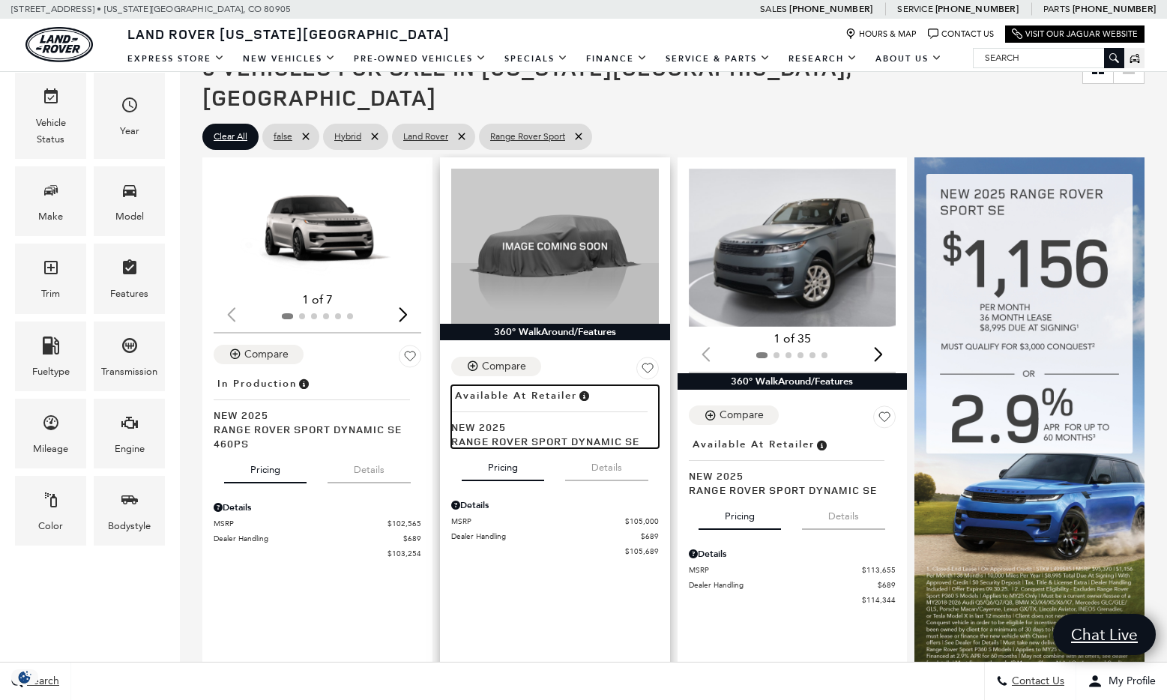
click at [519, 388] on div "Location : Available at Retailer" at bounding box center [549, 400] width 196 height 25
click at [511, 434] on span "Range Rover Sport Dynamic SE" at bounding box center [549, 441] width 196 height 14
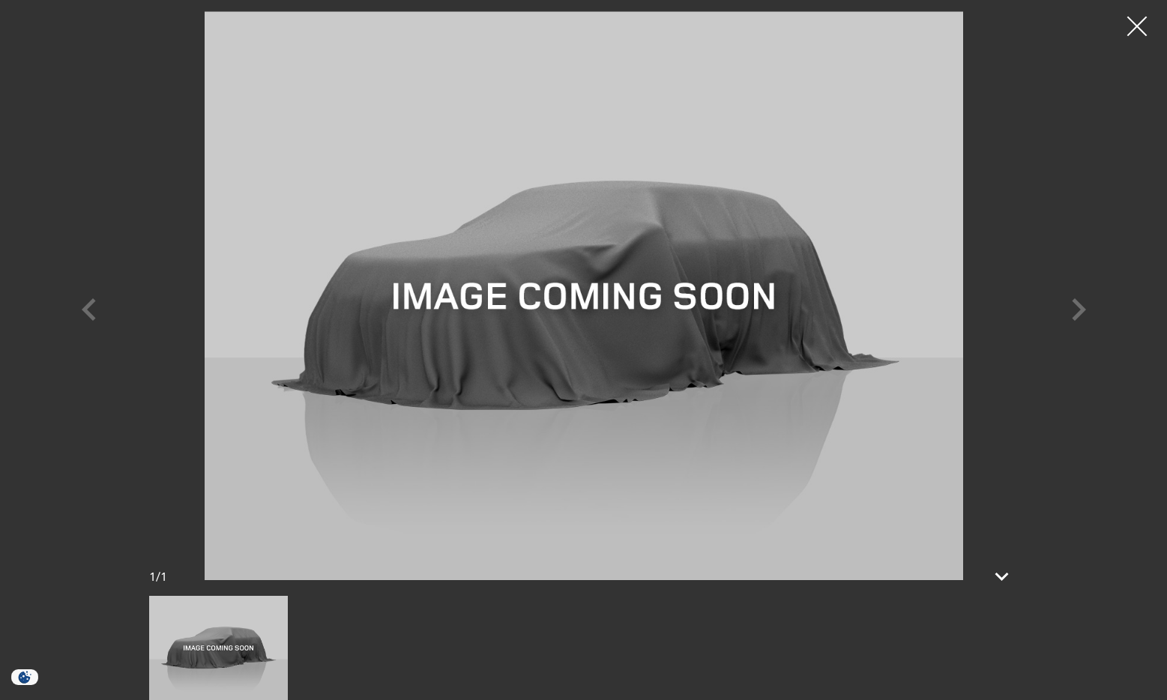
click at [1131, 28] on div at bounding box center [1138, 27] width 40 height 40
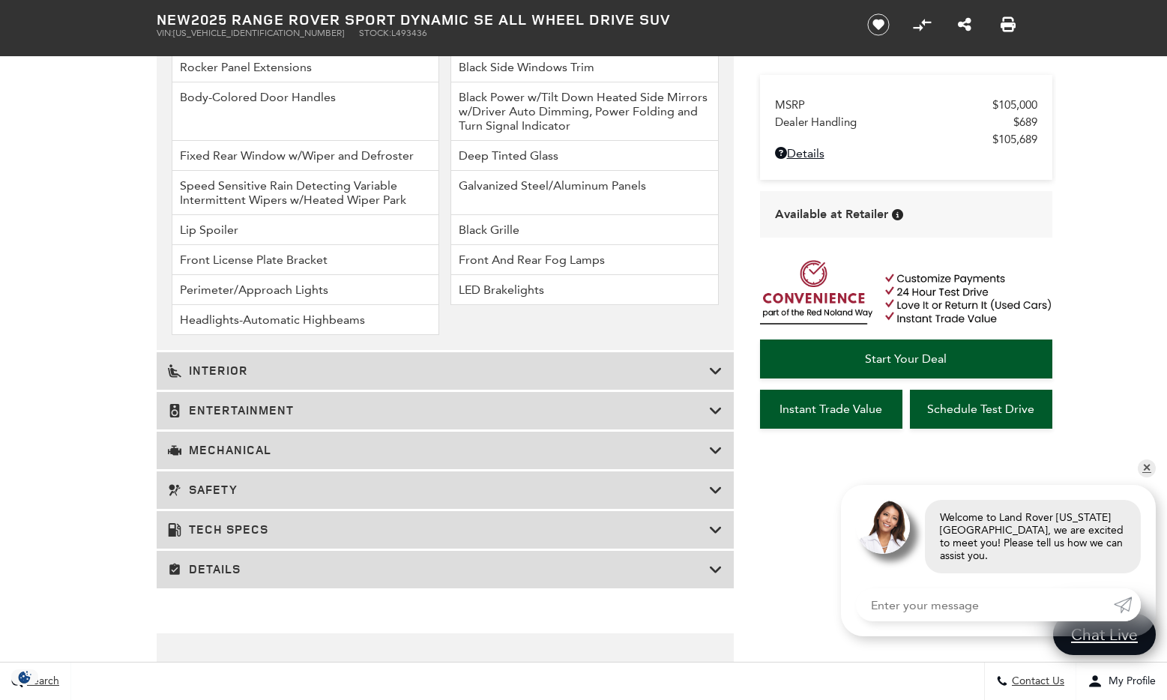
scroll to position [2219, 0]
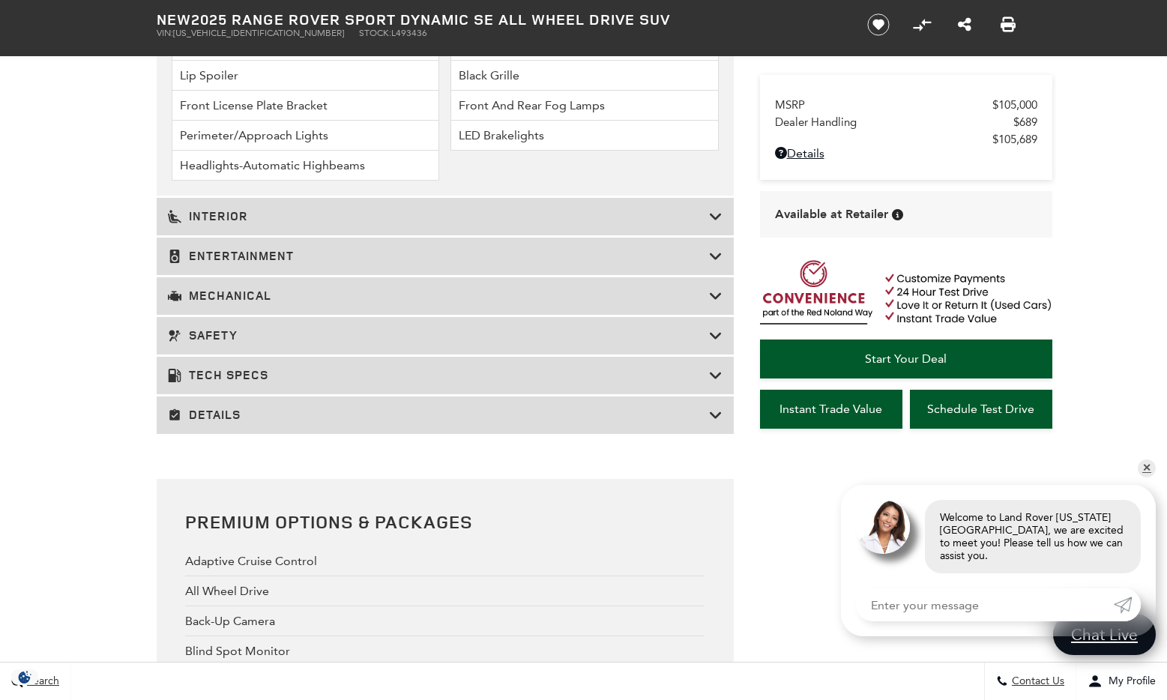
click at [712, 412] on icon at bounding box center [715, 415] width 13 height 15
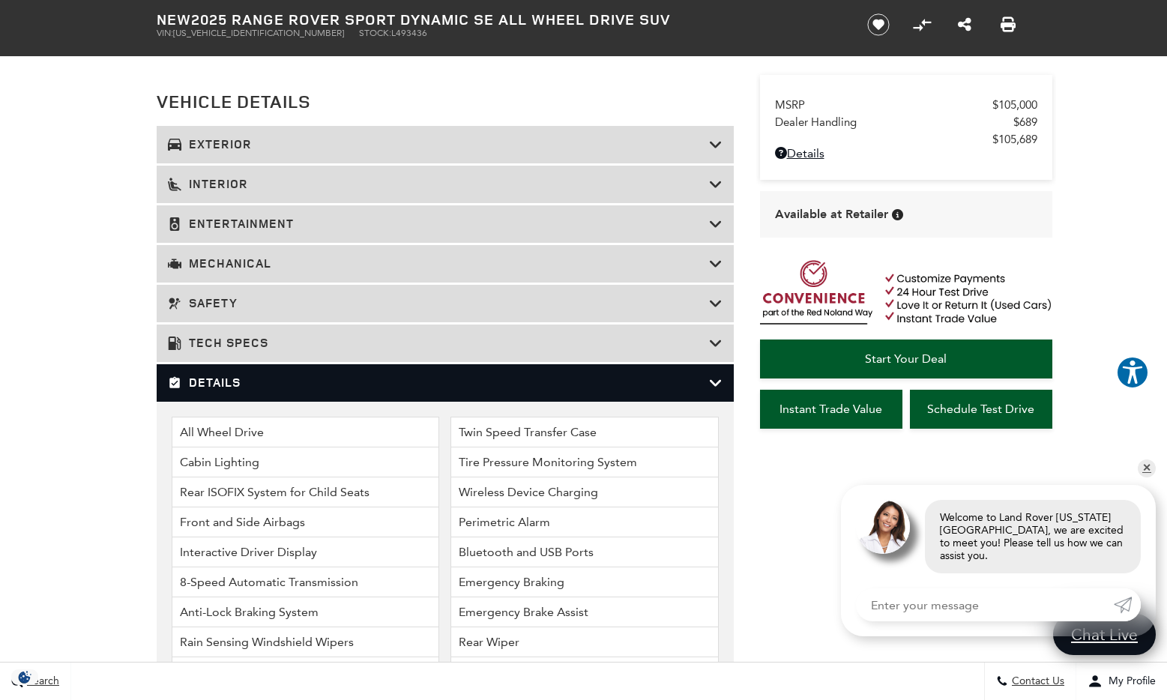
scroll to position [1672, 0]
